Goal: Check status: Check status

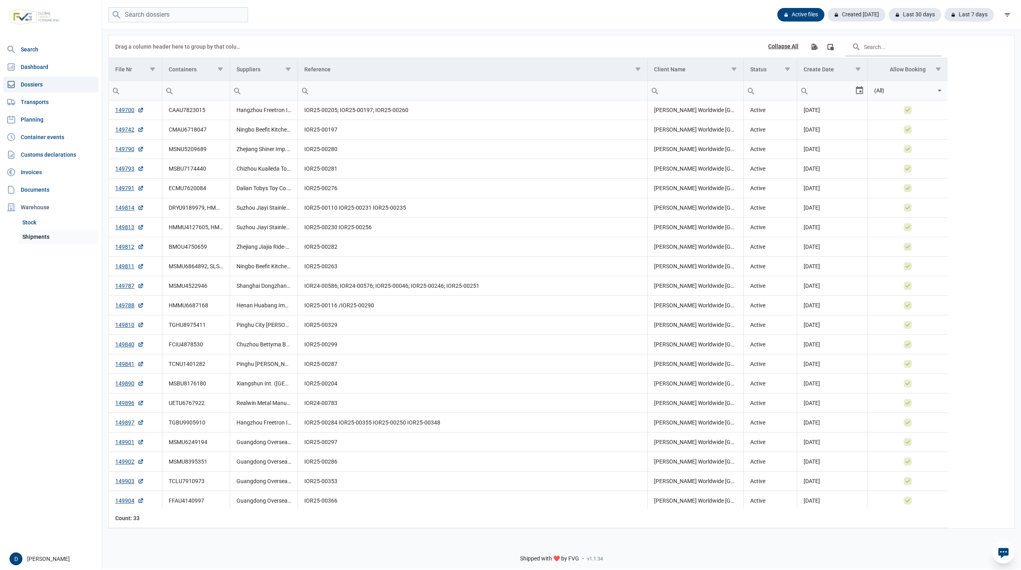
click at [38, 237] on link "Shipments" at bounding box center [58, 237] width 79 height 14
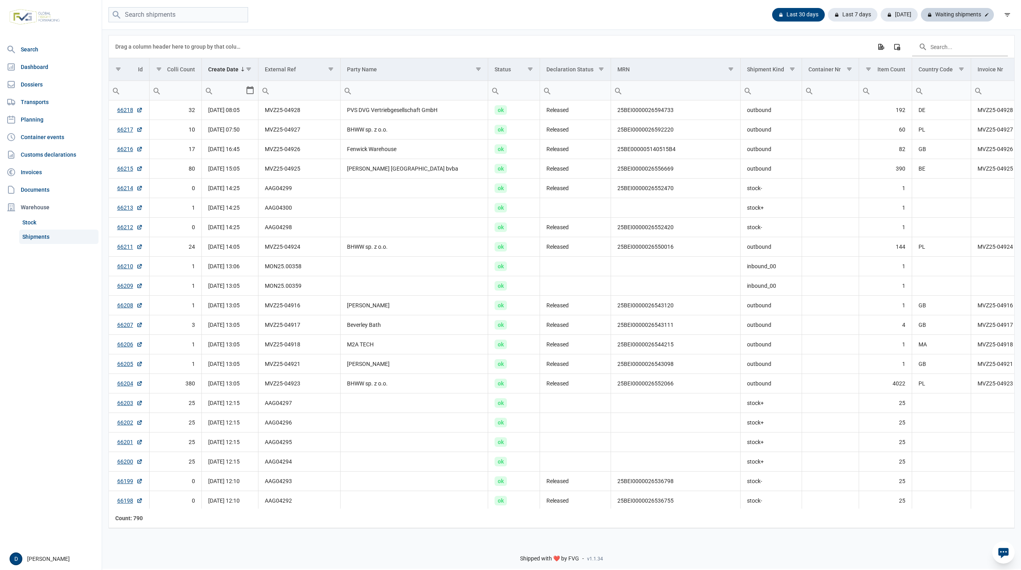
click at [953, 14] on div "Waiting shipments" at bounding box center [957, 15] width 73 height 14
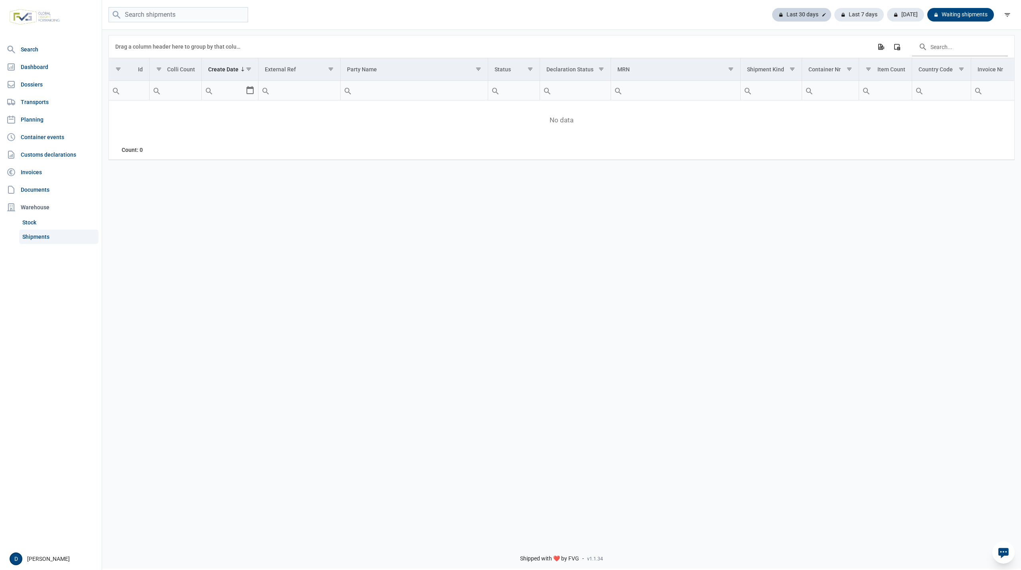
click at [794, 13] on div "Last 30 days" at bounding box center [801, 15] width 59 height 14
